Goal: Navigation & Orientation: Find specific page/section

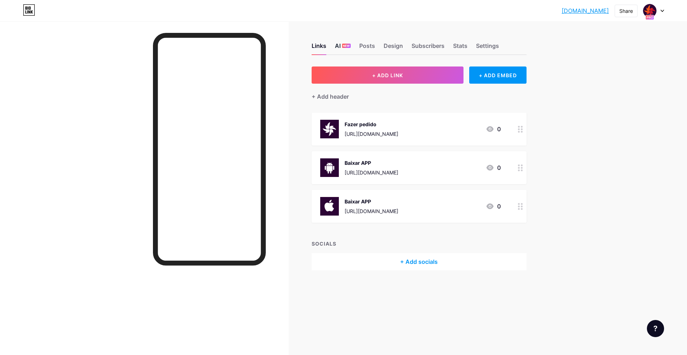
click at [340, 42] on div "AI NEW" at bounding box center [343, 48] width 16 height 13
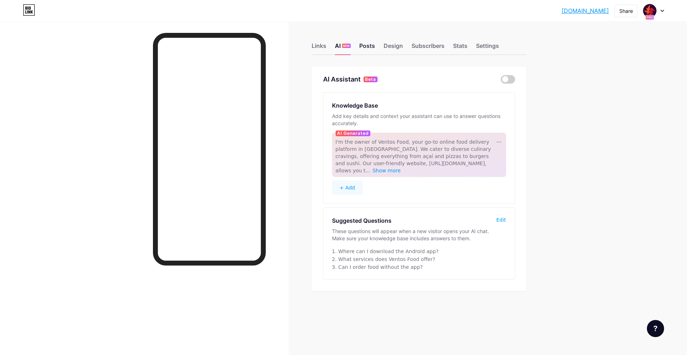
click at [363, 49] on div "Posts" at bounding box center [367, 48] width 16 height 13
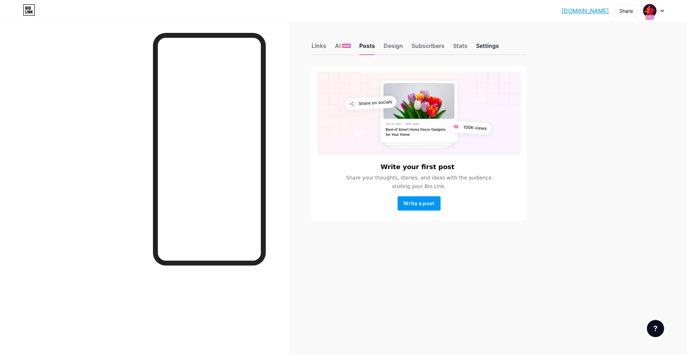
click at [483, 52] on div "Settings" at bounding box center [487, 48] width 23 height 13
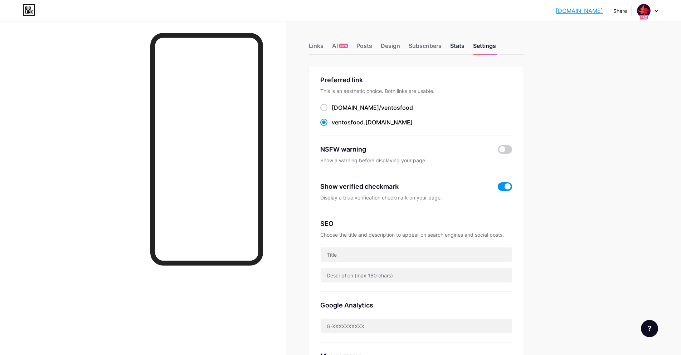
click at [458, 53] on div "Stats" at bounding box center [457, 48] width 14 height 13
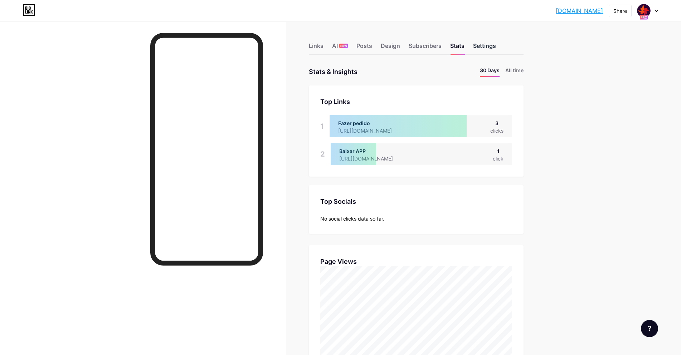
scroll to position [355, 681]
click at [483, 49] on div "Settings" at bounding box center [484, 48] width 23 height 13
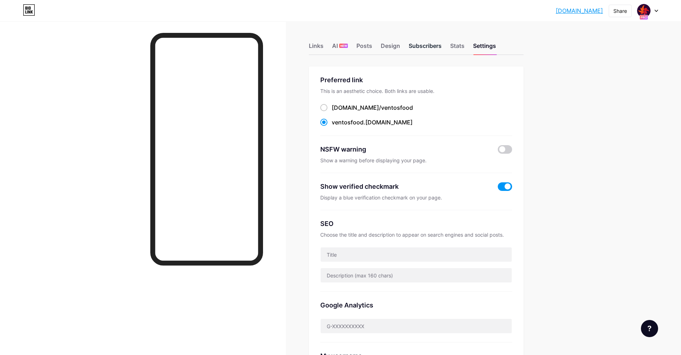
click at [442, 50] on div "Subscribers" at bounding box center [425, 48] width 33 height 13
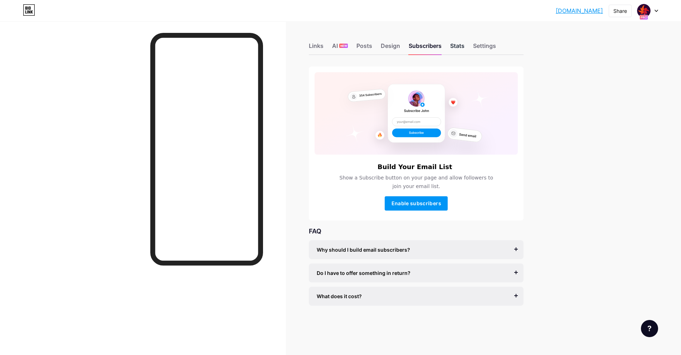
click at [458, 49] on div "Stats" at bounding box center [457, 48] width 14 height 13
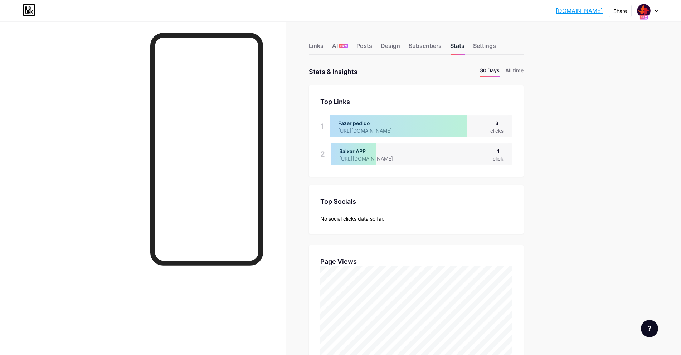
scroll to position [355, 681]
click at [489, 47] on div "Settings" at bounding box center [484, 48] width 23 height 13
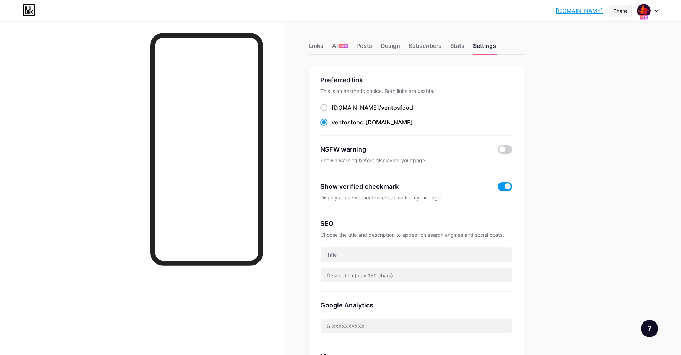
click at [615, 11] on div "Share" at bounding box center [621, 11] width 14 height 8
click at [580, 39] on div "Copy link" at bounding box center [578, 36] width 107 height 17
